Goal: Task Accomplishment & Management: Manage account settings

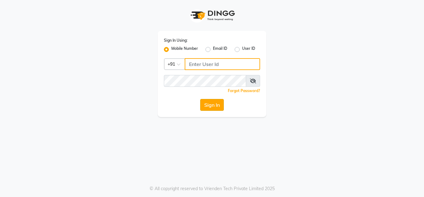
type input "9611560759"
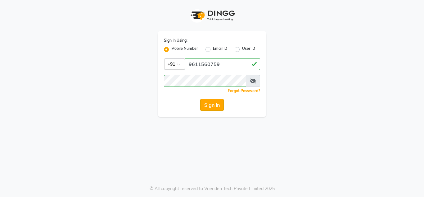
click at [208, 107] on button "Sign In" at bounding box center [212, 105] width 24 height 12
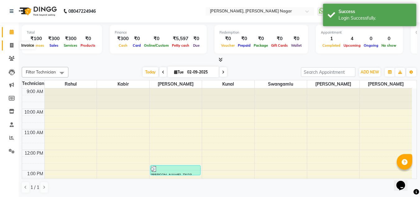
click at [11, 45] on icon at bounding box center [11, 45] width 3 height 5
select select "7686"
select select "service"
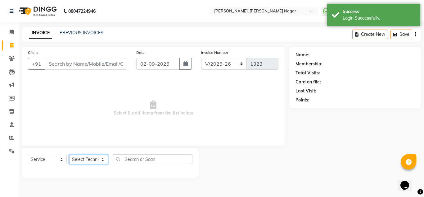
click at [95, 159] on select "Select Technician akki [PERSON_NAME] Sultha Bilal [PERSON_NAME] [PERSON_NAME] k…" at bounding box center [88, 159] width 39 height 10
select select "81675"
click at [69, 154] on select "Select Technician akki [PERSON_NAME] Sultha Bilal [PERSON_NAME] [PERSON_NAME] k…" at bounding box center [88, 159] width 39 height 10
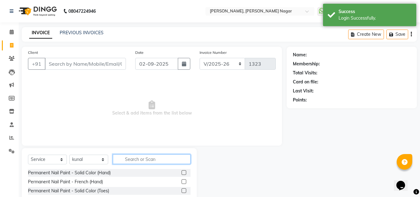
click at [133, 158] on input "text" at bounding box center [152, 159] width 78 height 10
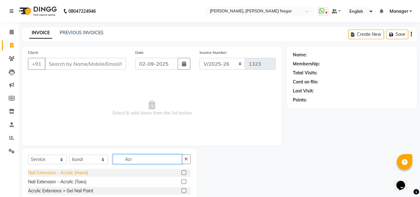
type input "Acr"
click at [70, 171] on div "Nail Extension - Acrylic (Hand)" at bounding box center [58, 172] width 60 height 7
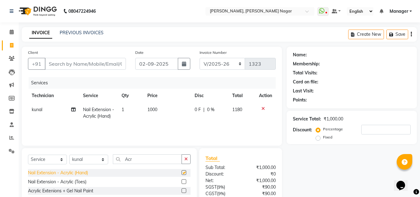
checkbox input "false"
click at [148, 159] on input "Acr" at bounding box center [147, 159] width 69 height 10
type input "A"
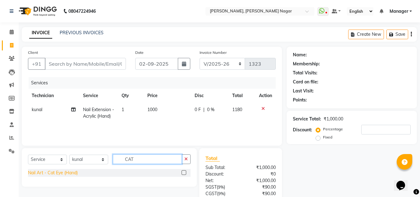
type input "CAT"
click at [62, 171] on div "Nail Art - Cat Eye (Hand)" at bounding box center [53, 172] width 50 height 7
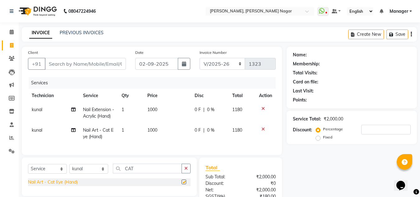
checkbox input "false"
click at [69, 63] on input "Client" at bounding box center [85, 64] width 81 height 12
type input "9"
type input "0"
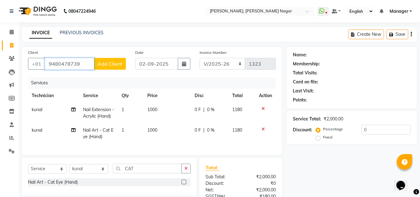
type input "9480478739"
click at [113, 63] on span "Add Client" at bounding box center [110, 64] width 25 height 6
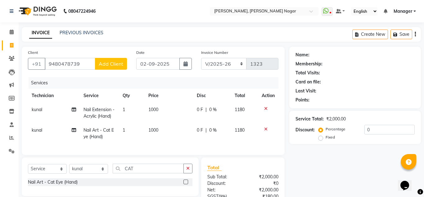
select select "21"
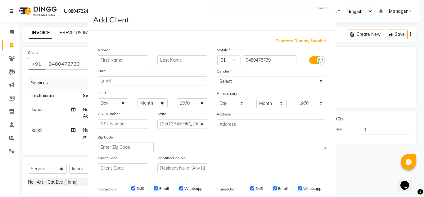
type input "a"
type input "[PERSON_NAME]"
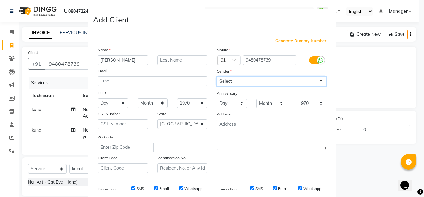
click at [258, 82] on select "Select [DEMOGRAPHIC_DATA] [DEMOGRAPHIC_DATA] Other Prefer Not To Say" at bounding box center [272, 81] width 110 height 10
select select "[DEMOGRAPHIC_DATA]"
click at [217, 76] on select "Select [DEMOGRAPHIC_DATA] [DEMOGRAPHIC_DATA] Other Prefer Not To Say" at bounding box center [272, 81] width 110 height 10
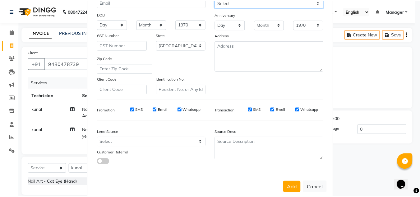
scroll to position [90, 0]
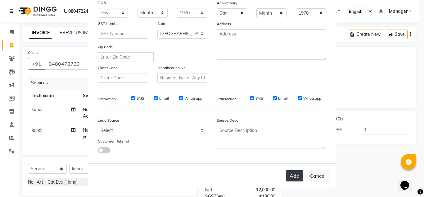
click at [295, 177] on button "Add" at bounding box center [294, 175] width 17 height 11
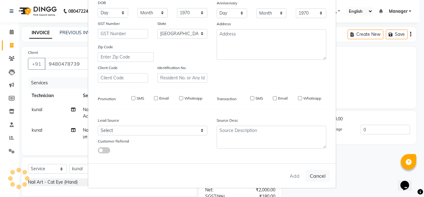
type input "94******39"
select select
select select "null"
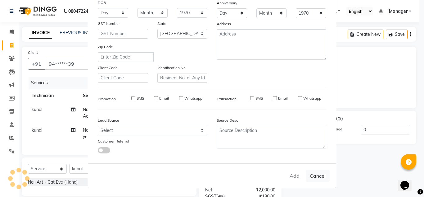
select select
checkbox input "false"
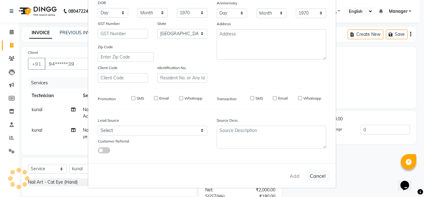
checkbox input "false"
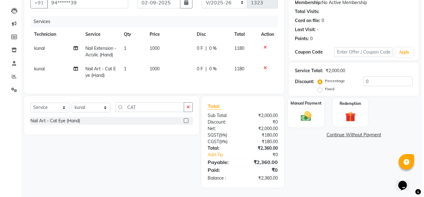
scroll to position [0, 0]
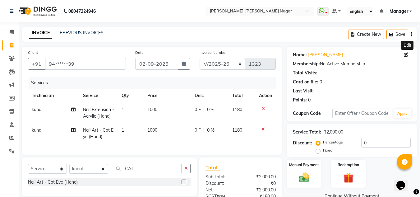
click at [405, 55] on icon at bounding box center [406, 55] width 4 height 4
select select "21"
select select "[DEMOGRAPHIC_DATA]"
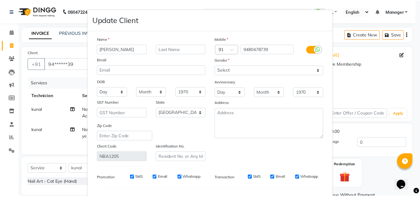
scroll to position [79, 0]
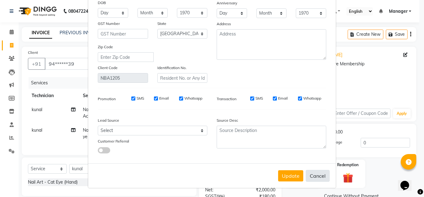
click at [317, 173] on button "Cancel" at bounding box center [318, 176] width 24 height 12
select select
select select "null"
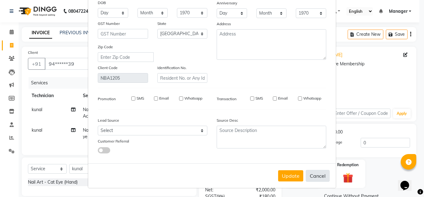
select select
checkbox input "false"
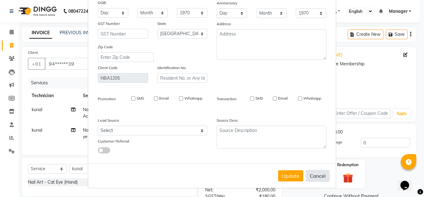
checkbox input "false"
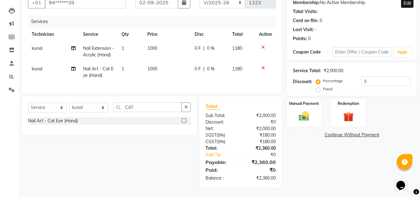
scroll to position [0, 0]
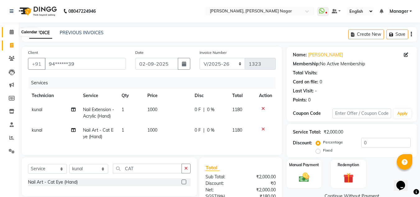
click at [9, 30] on span at bounding box center [11, 32] width 11 height 7
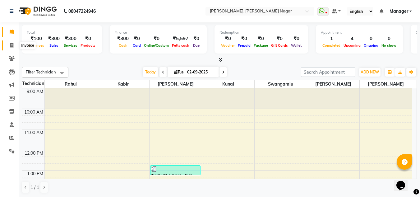
click at [10, 45] on icon at bounding box center [11, 45] width 3 height 5
select select "service"
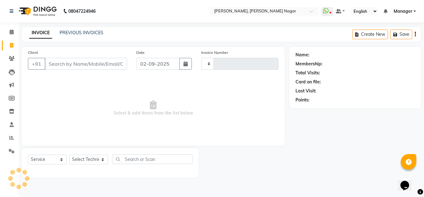
type input "1323"
select select "7686"
click at [96, 63] on input "Client" at bounding box center [86, 64] width 82 height 12
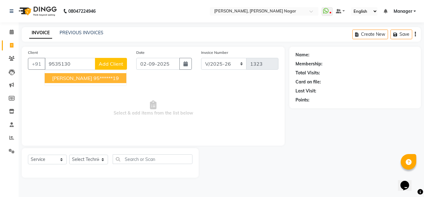
click at [100, 79] on ngb-highlight "95******19" at bounding box center [106, 78] width 25 height 6
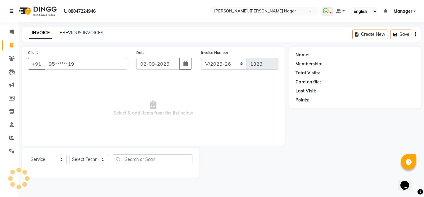
type input "95******19"
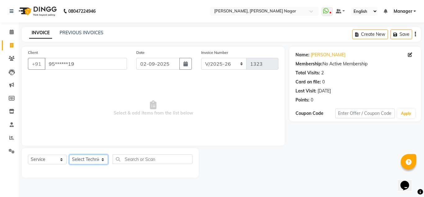
click at [101, 161] on select "Select Technician akki [PERSON_NAME] Sultha Bilal [PERSON_NAME] [PERSON_NAME] k…" at bounding box center [88, 159] width 39 height 10
select select "81674"
click at [69, 154] on select "Select Technician akki [PERSON_NAME] Sultha Bilal [PERSON_NAME] [PERSON_NAME] k…" at bounding box center [88, 159] width 39 height 10
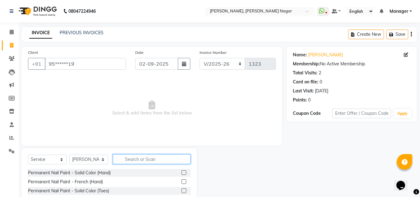
click at [139, 160] on input "text" at bounding box center [152, 159] width 78 height 10
type input "Acr"
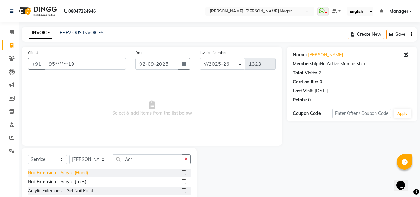
click at [81, 175] on div "Nail Extension - Acrylic (Hand)" at bounding box center [58, 172] width 60 height 7
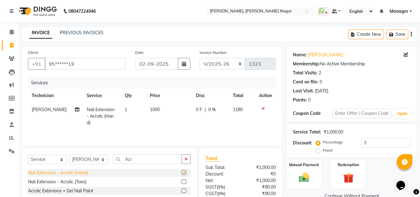
checkbox input "false"
click at [149, 157] on input "Acr" at bounding box center [147, 159] width 69 height 10
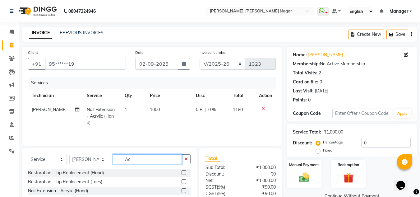
type input "A"
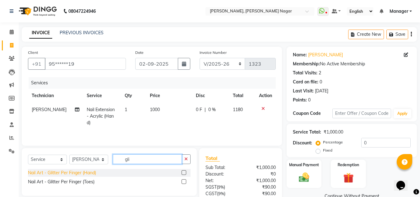
type input "gli"
click at [92, 171] on div "Nail Art - Glitter Per Finger (Hand)" at bounding box center [62, 172] width 68 height 7
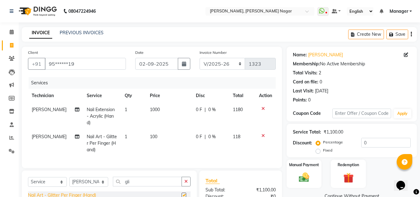
checkbox input "false"
click at [127, 136] on td "1" at bounding box center [133, 143] width 25 height 27
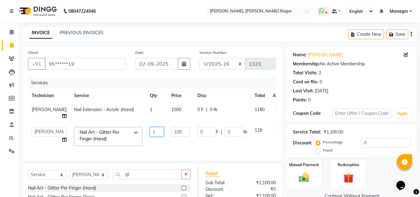
click at [150, 130] on input "1" at bounding box center [157, 132] width 14 height 10
type input "10"
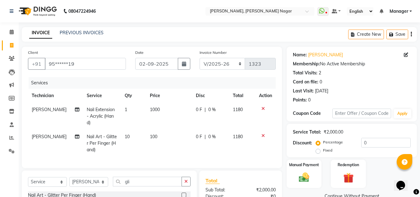
click at [158, 139] on td "100" at bounding box center [169, 143] width 46 height 27
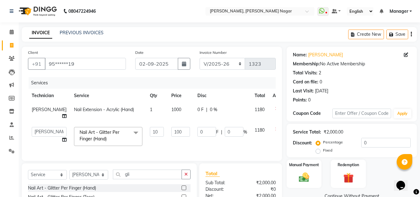
click at [167, 139] on td "100" at bounding box center [180, 136] width 26 height 26
click at [174, 129] on input "100" at bounding box center [180, 132] width 19 height 10
type input "1"
type input "75"
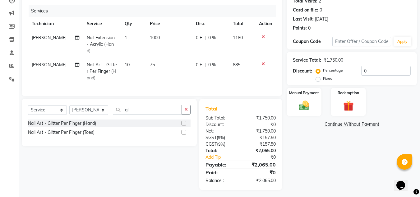
click at [202, 77] on td "0 F | 0 %" at bounding box center [210, 71] width 37 height 27
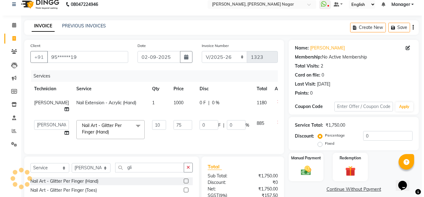
scroll to position [7, 0]
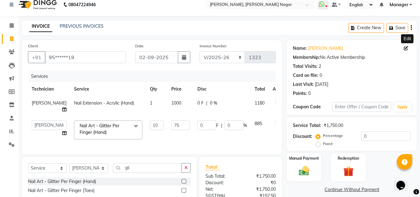
click at [406, 48] on icon at bounding box center [406, 48] width 4 height 4
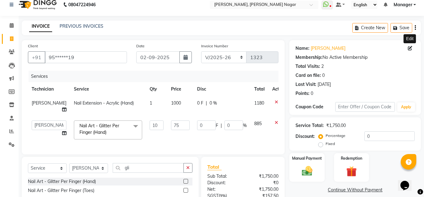
select select "21"
select select "[DEMOGRAPHIC_DATA]"
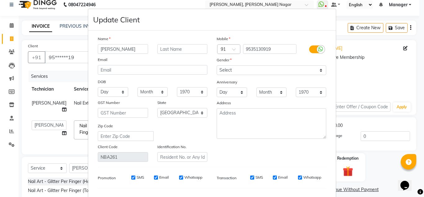
click at [369, 61] on ngb-modal-window "Update Client Name [PERSON_NAME] Email DOB Day 01 02 03 04 05 06 07 08 09 10 11…" at bounding box center [212, 98] width 424 height 197
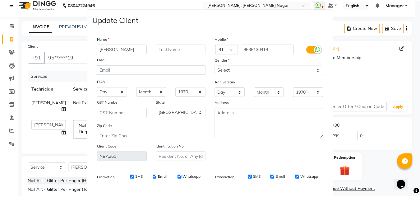
scroll to position [79, 0]
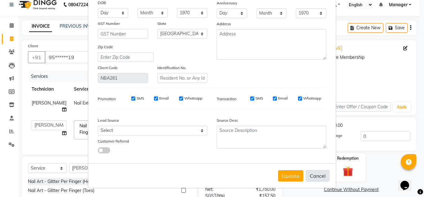
click at [318, 176] on button "Cancel" at bounding box center [318, 176] width 24 height 12
select select
select select "null"
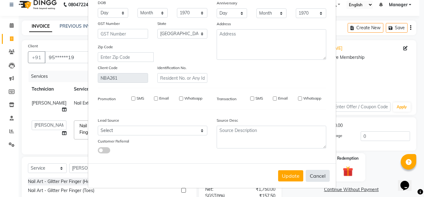
select select
checkbox input "false"
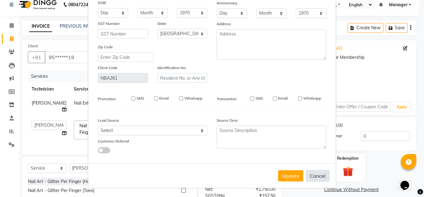
checkbox input "false"
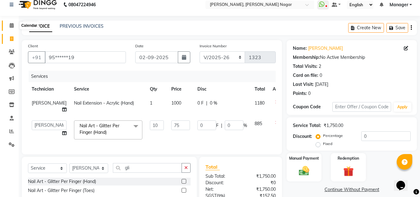
click at [11, 24] on icon at bounding box center [12, 25] width 4 height 5
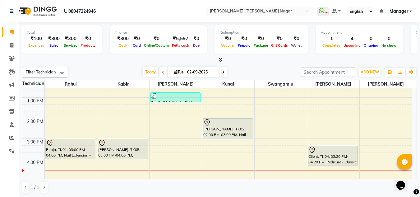
scroll to position [72, 0]
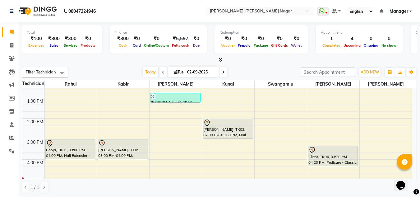
click at [184, 144] on div "9:00 AM 10:00 AM 11:00 AM 12:00 PM 1:00 PM 2:00 PM 3:00 PM 4:00 PM 5:00 PM 6:00…" at bounding box center [217, 149] width 390 height 266
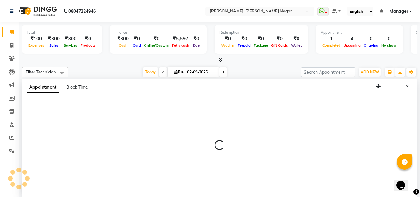
scroll to position [0, 0]
select select "81674"
select select "tentative"
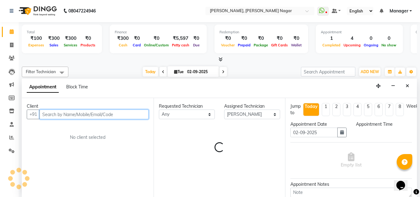
select select "900"
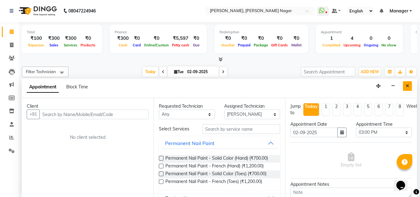
click at [406, 84] on icon "Close" at bounding box center [406, 86] width 3 height 4
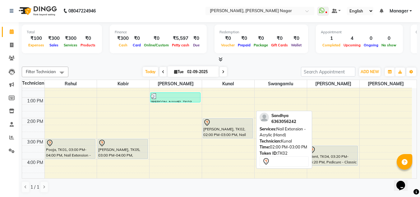
click at [239, 129] on div "[PERSON_NAME], TK02, 02:00 PM-03:00 PM, Nail Extension - Acrylic (Hand)" at bounding box center [228, 128] width 50 height 20
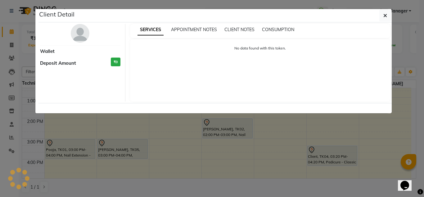
select select "7"
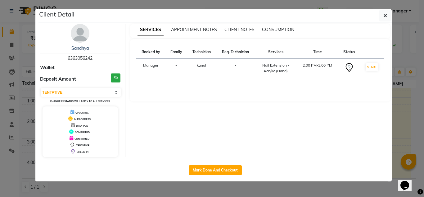
click at [378, 19] on div "Client Detail" at bounding box center [216, 15] width 354 height 13
click at [387, 20] on button "button" at bounding box center [386, 16] width 12 height 12
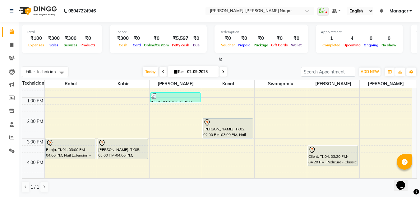
click at [288, 73] on div "[DATE] [DATE]" at bounding box center [184, 71] width 226 height 9
